Goal: Transaction & Acquisition: Purchase product/service

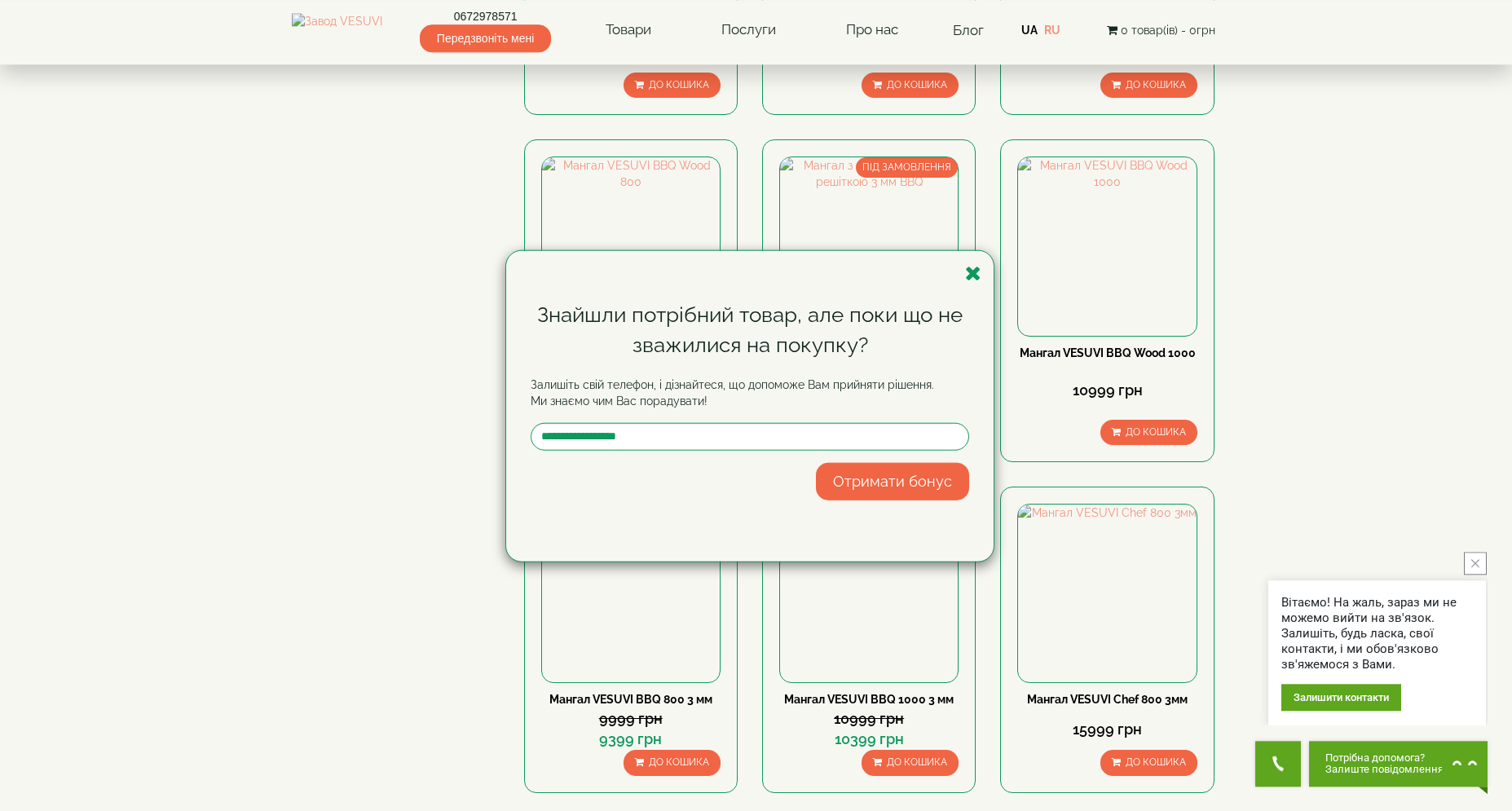
scroll to position [1135, 0]
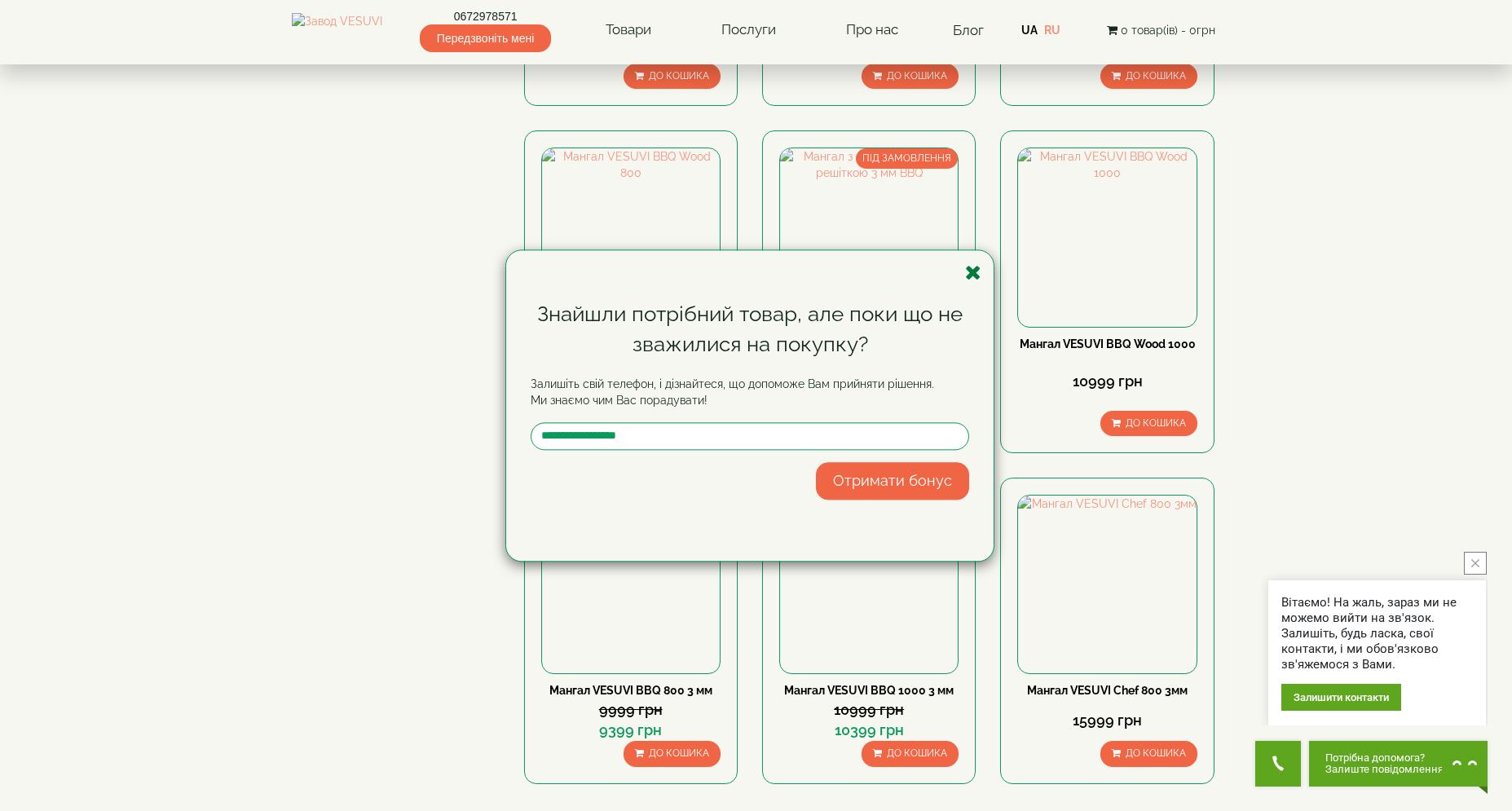
click at [976, 278] on icon "button" at bounding box center [972, 273] width 16 height 20
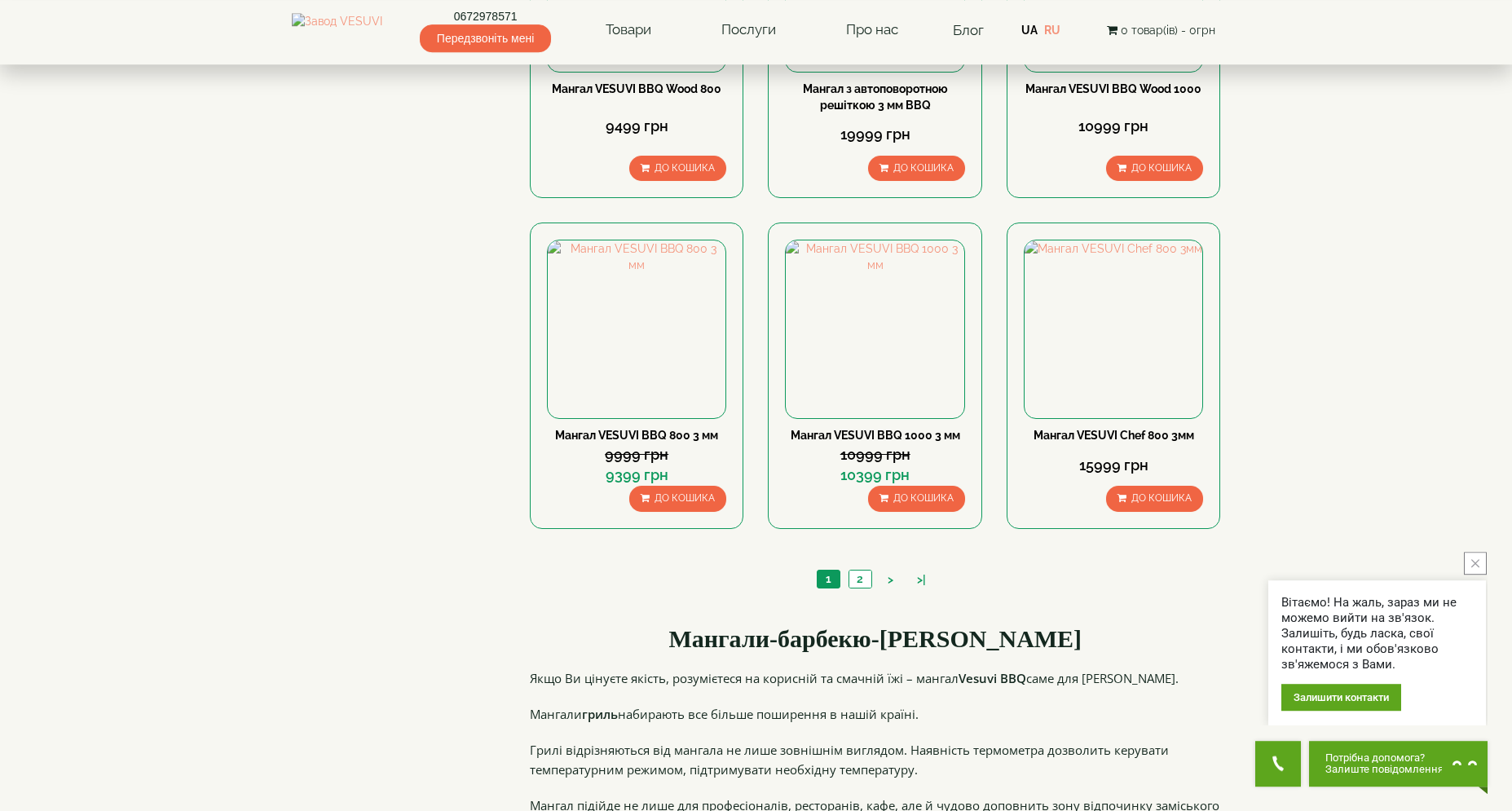
scroll to position [1396, 0]
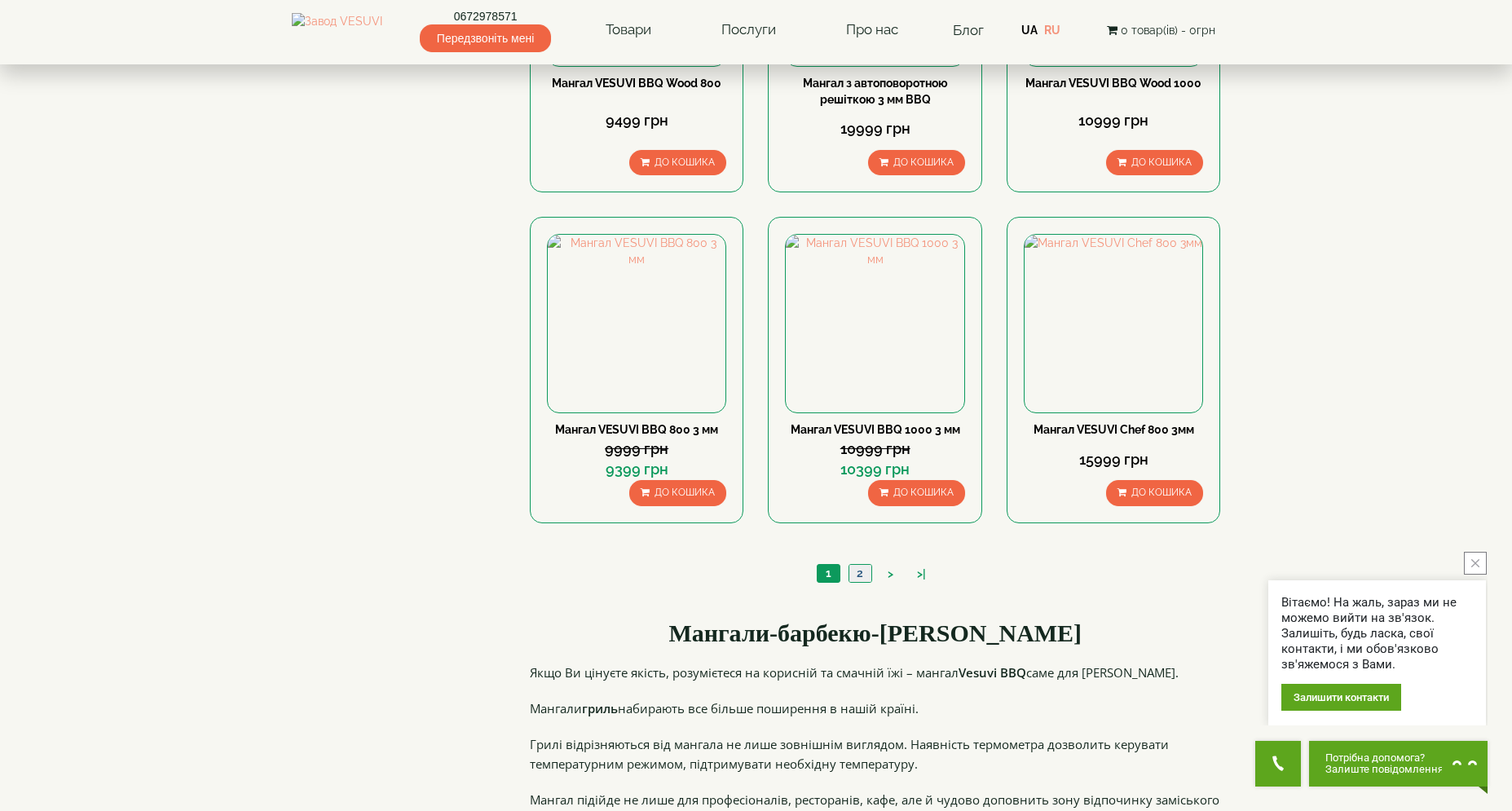
click at [857, 578] on link "2" at bounding box center [859, 574] width 23 height 17
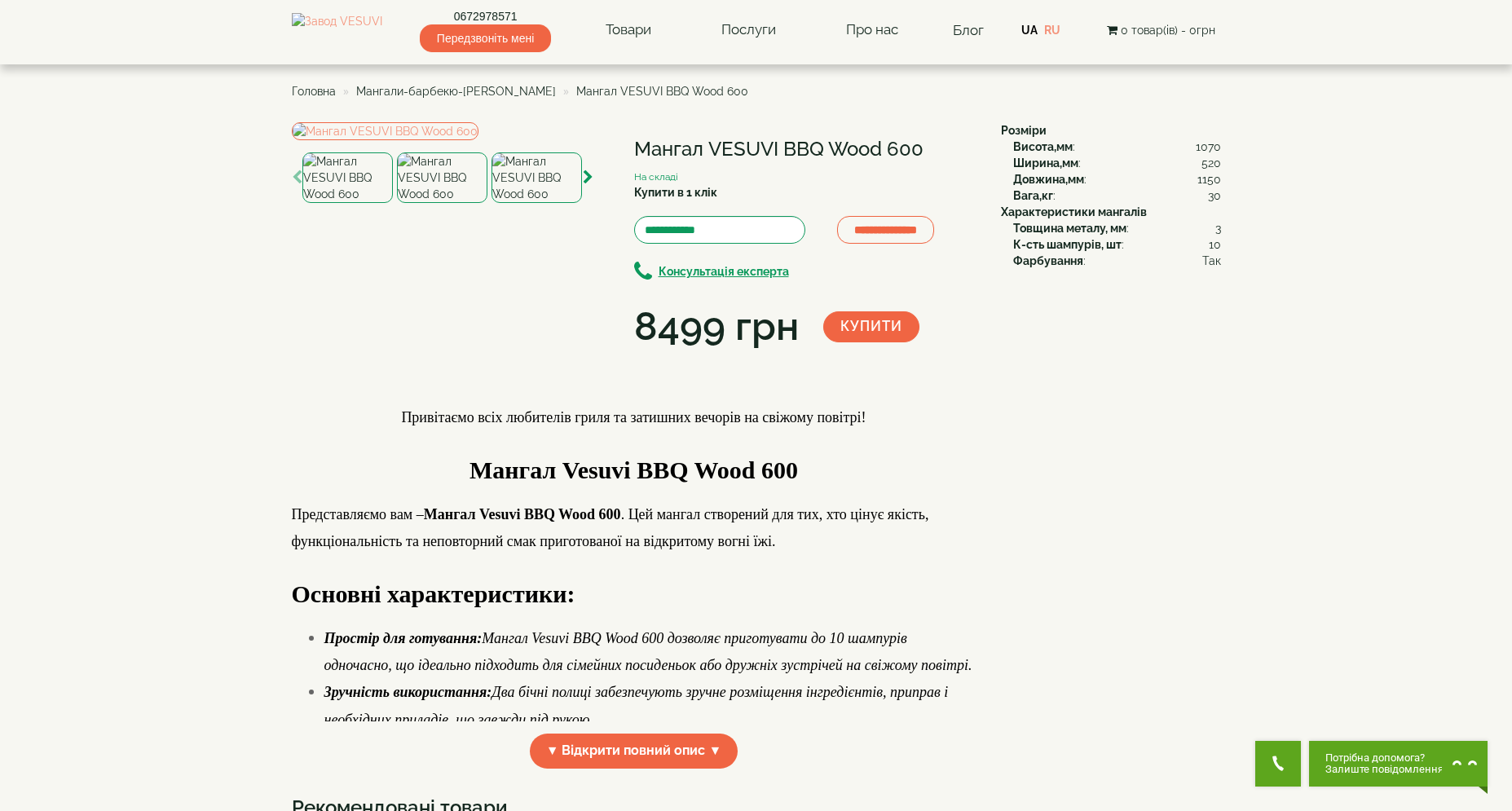
click at [549, 203] on img at bounding box center [537, 177] width 90 height 50
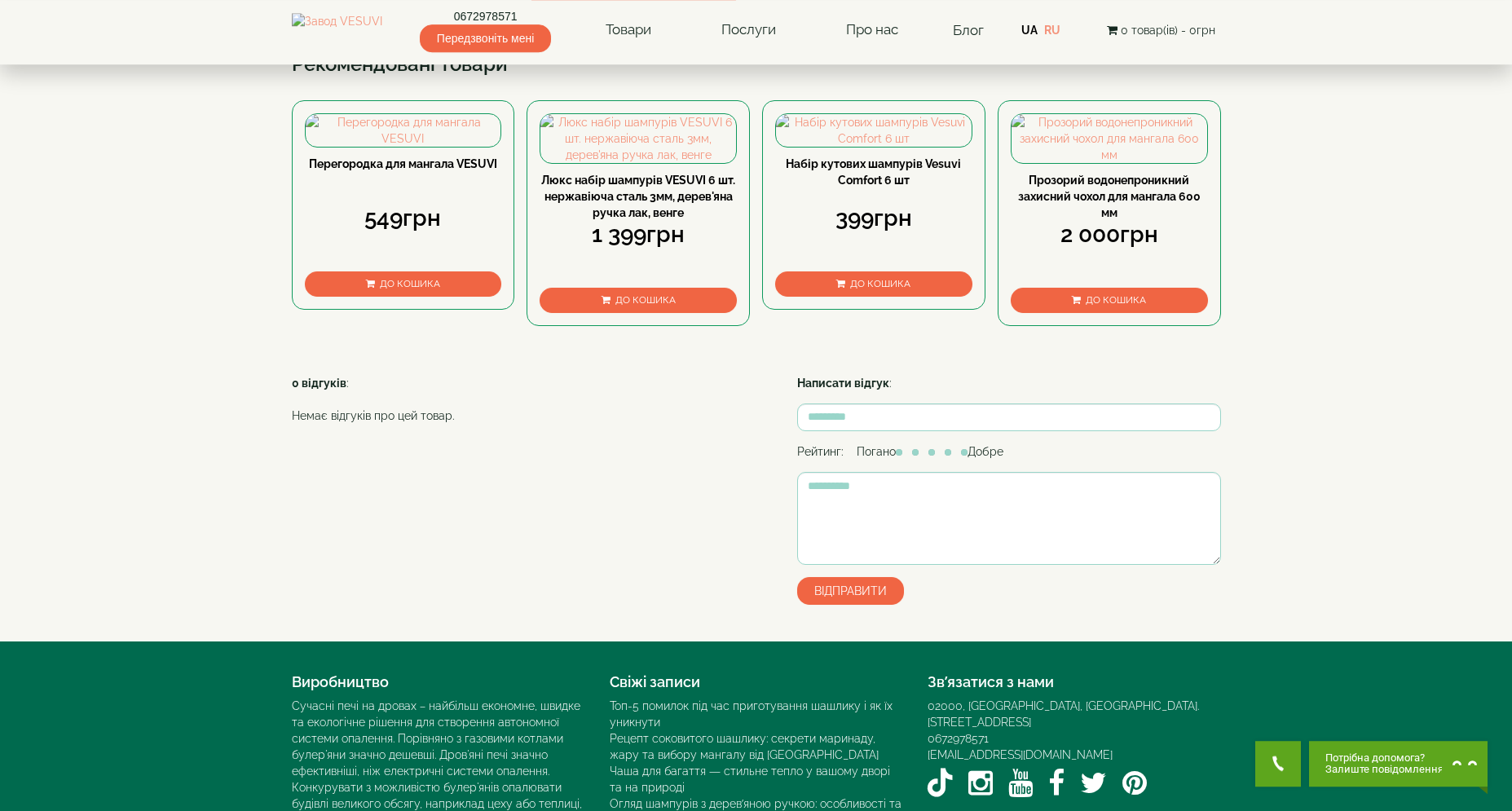
scroll to position [770, 0]
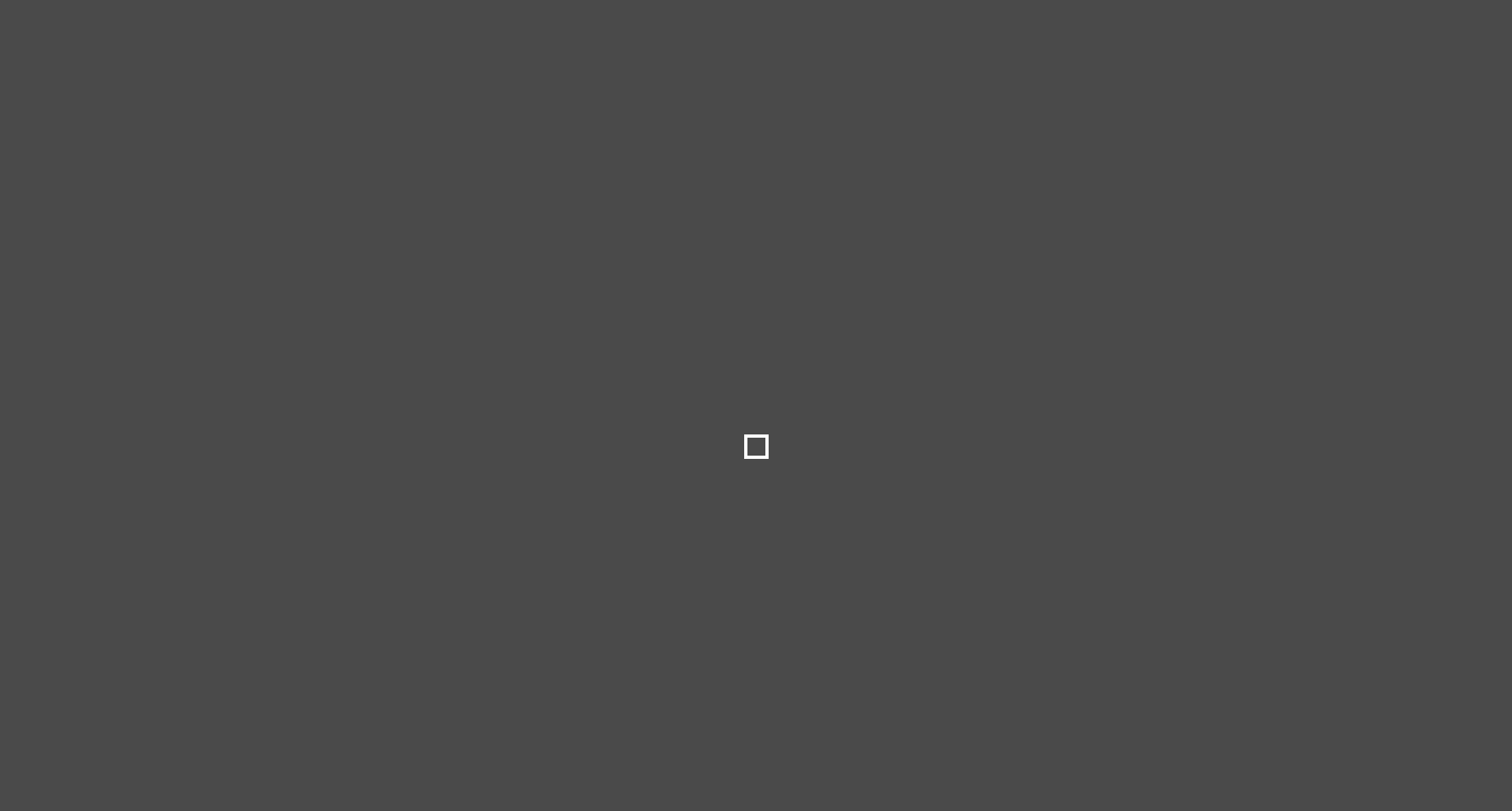
scroll to position [1396, 0]
